Goal: Task Accomplishment & Management: Complete application form

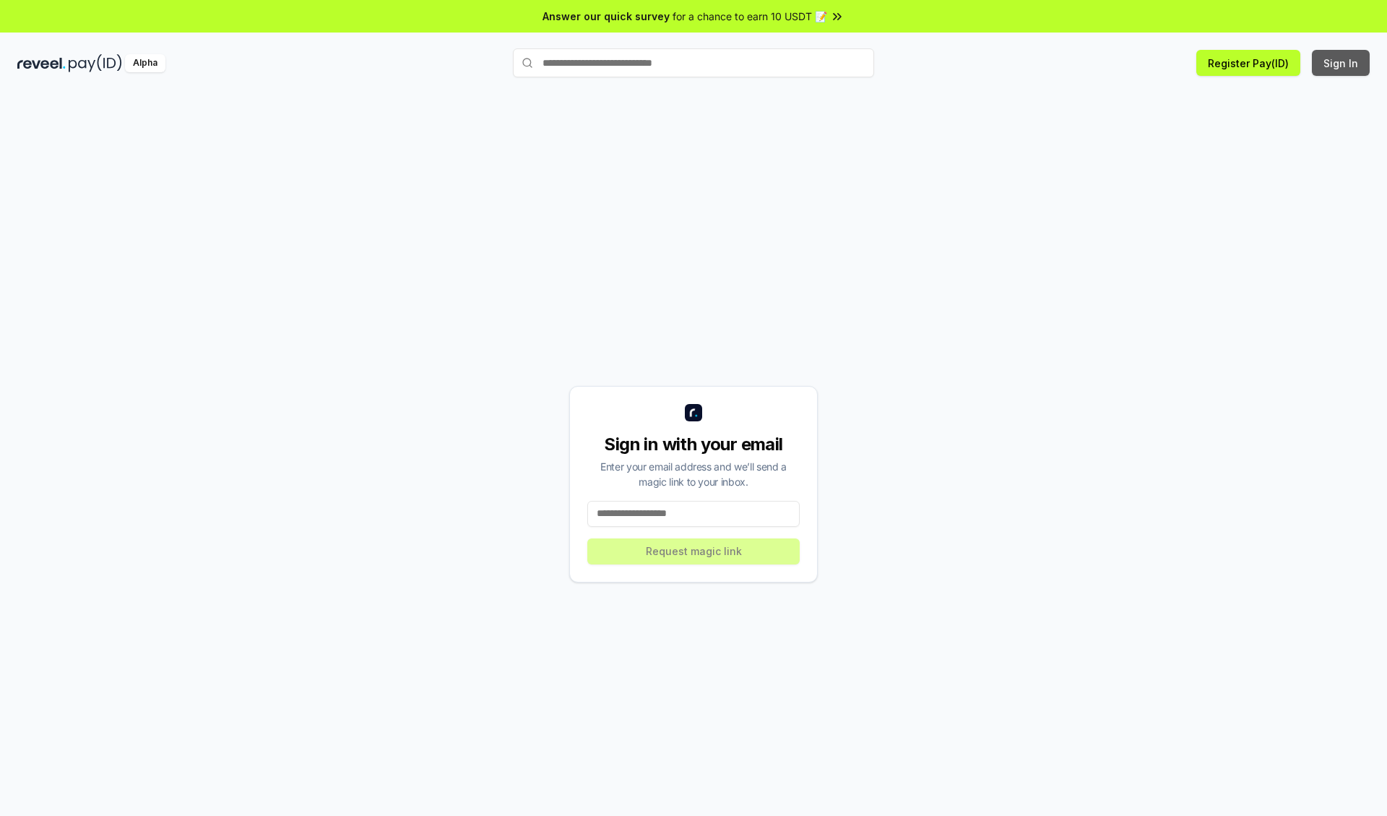
click at [1342, 63] on button "Sign In" at bounding box center [1341, 63] width 58 height 26
type input "**********"
click at [694, 551] on button "Request magic link" at bounding box center [693, 551] width 212 height 26
